Goal: Information Seeking & Learning: Learn about a topic

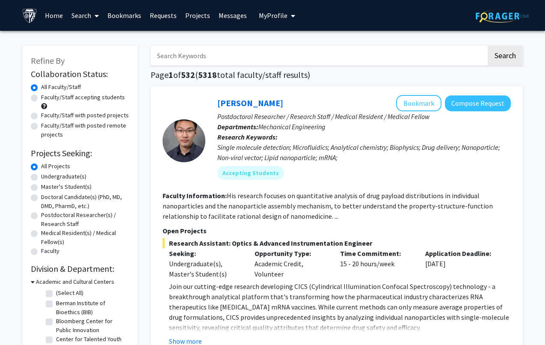
click at [67, 178] on label "Undergraduate(s)" at bounding box center [63, 176] width 45 height 9
click at [47, 177] on input "Undergraduate(s)" at bounding box center [44, 175] width 6 height 6
radio input "true"
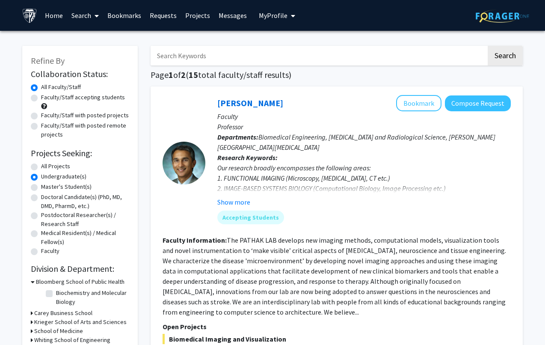
click at [211, 56] on input "Search Keywords" at bounding box center [319, 56] width 336 height 20
type input "infection"
click at [488, 46] on button "Search" at bounding box center [505, 56] width 35 height 20
radio input "true"
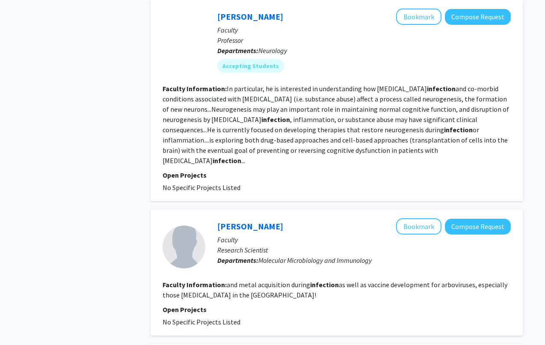
scroll to position [1326, 0]
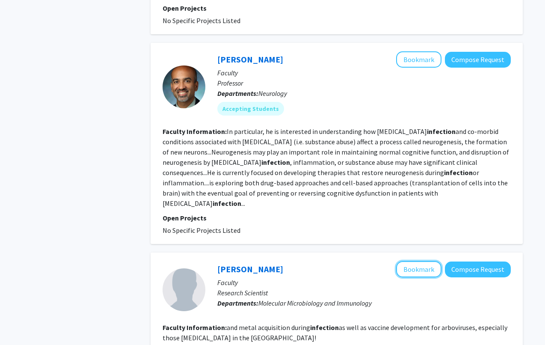
click at [434, 261] on button "Bookmark" at bounding box center [418, 269] width 45 height 16
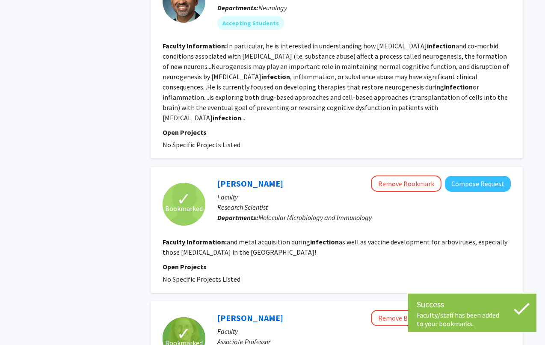
scroll to position [1557, 0]
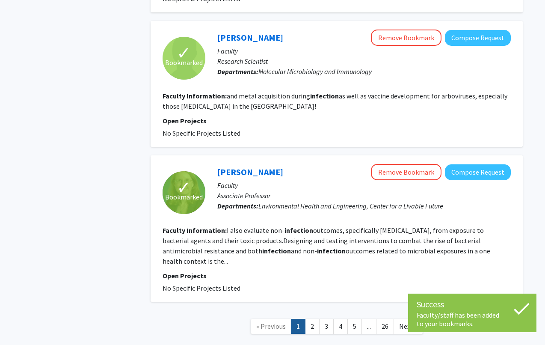
click at [318, 319] on link "2" at bounding box center [312, 326] width 15 height 15
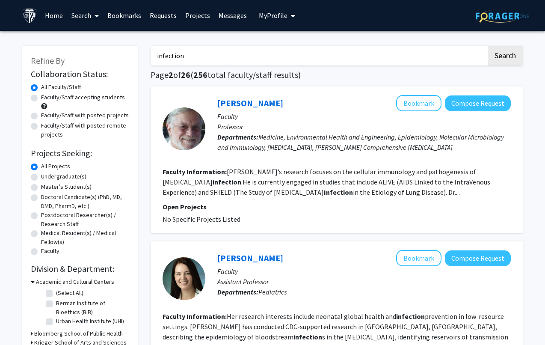
click at [70, 175] on label "Undergraduate(s)" at bounding box center [63, 176] width 45 height 9
click at [47, 175] on input "Undergraduate(s)" at bounding box center [44, 175] width 6 height 6
radio input "true"
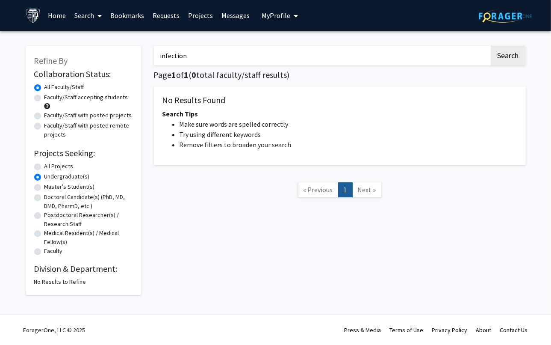
click at [56, 172] on label "Undergraduate(s)" at bounding box center [66, 176] width 45 height 9
click at [50, 172] on input "Undergraduate(s)" at bounding box center [47, 175] width 6 height 6
click at [58, 166] on label "All Projects" at bounding box center [58, 166] width 29 height 9
click at [50, 166] on input "All Projects" at bounding box center [47, 165] width 6 height 6
radio input "true"
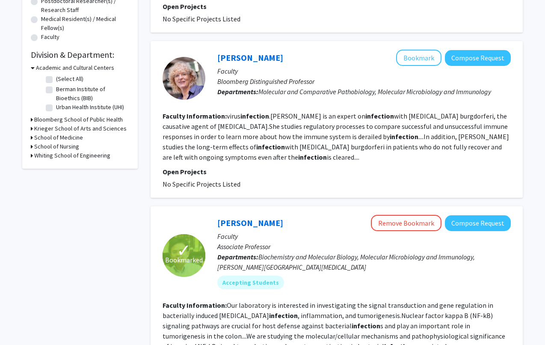
scroll to position [171, 0]
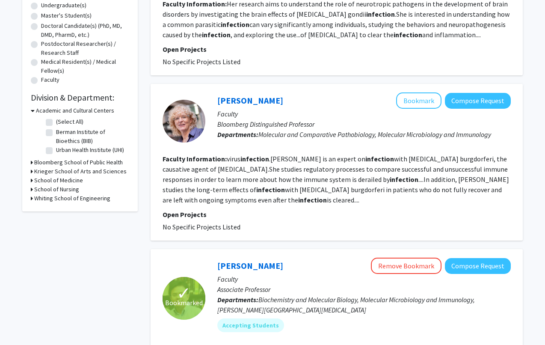
click at [48, 198] on h3 "Whiting School of Engineering" at bounding box center [72, 198] width 76 height 9
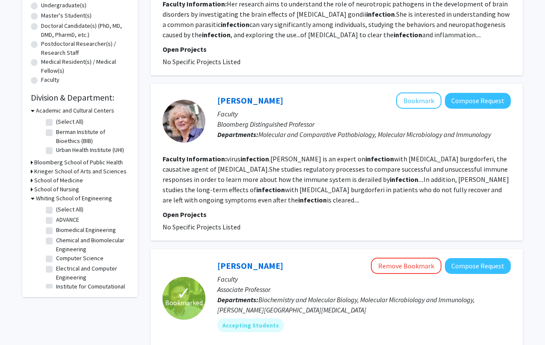
click at [50, 190] on h3 "School of Nursing" at bounding box center [56, 189] width 45 height 9
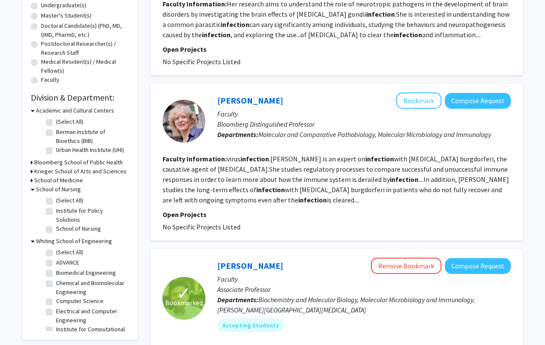
click at [50, 183] on h3 "School of Medicine" at bounding box center [58, 180] width 49 height 9
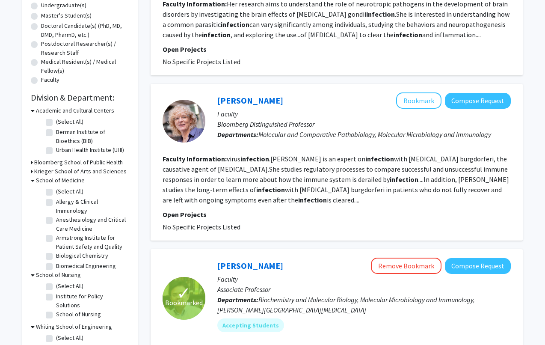
click at [49, 174] on h3 "Krieger School of Arts and Sciences" at bounding box center [80, 171] width 92 height 9
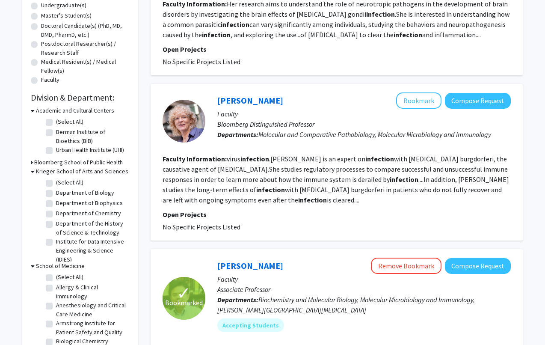
click at [62, 162] on h3 "Bloomberg School of Public Health" at bounding box center [78, 162] width 89 height 9
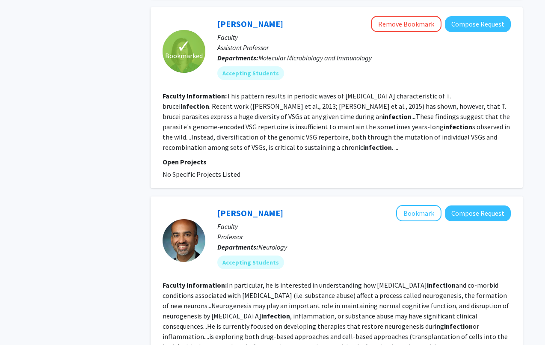
scroll to position [787, 0]
